Goal: Find specific page/section: Find specific page/section

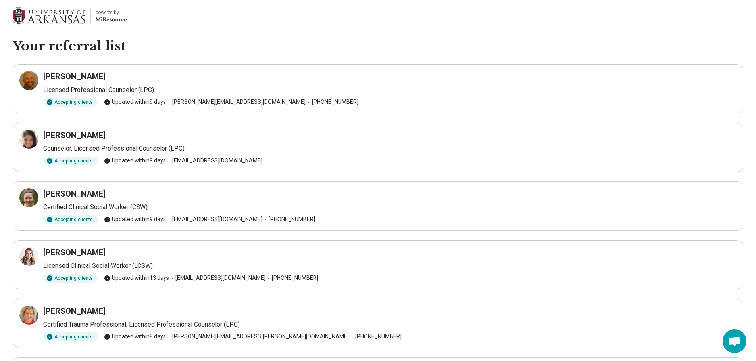
click at [73, 78] on h3 "[PERSON_NAME]" at bounding box center [74, 76] width 62 height 11
click at [28, 86] on div at bounding box center [28, 80] width 19 height 19
drag, startPoint x: 203, startPoint y: 29, endPoint x: 188, endPoint y: 15, distance: 20.2
click at [203, 29] on header "powered by Miresource logo" at bounding box center [378, 16] width 756 height 32
click at [24, 142] on icon at bounding box center [29, 139] width 10 height 10
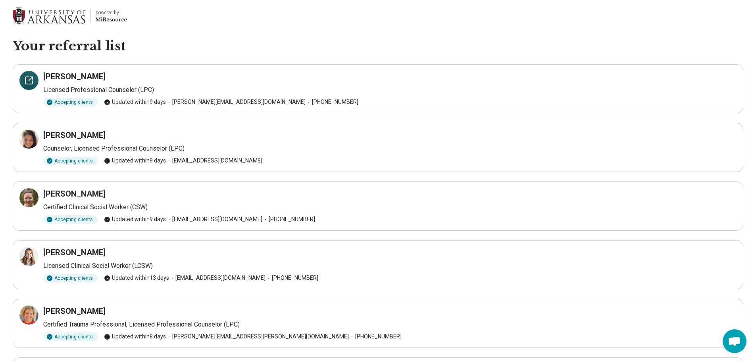
click at [32, 85] on div at bounding box center [28, 80] width 19 height 19
click at [29, 136] on icon at bounding box center [28, 139] width 7 height 7
click at [35, 202] on div at bounding box center [28, 197] width 19 height 19
click at [28, 256] on icon at bounding box center [29, 257] width 10 height 10
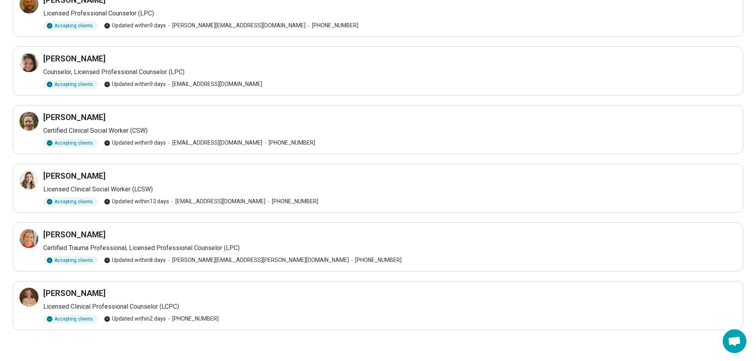
scroll to position [77, 0]
click at [26, 300] on icon at bounding box center [28, 296] width 7 height 7
